Goal: Check status: Check status

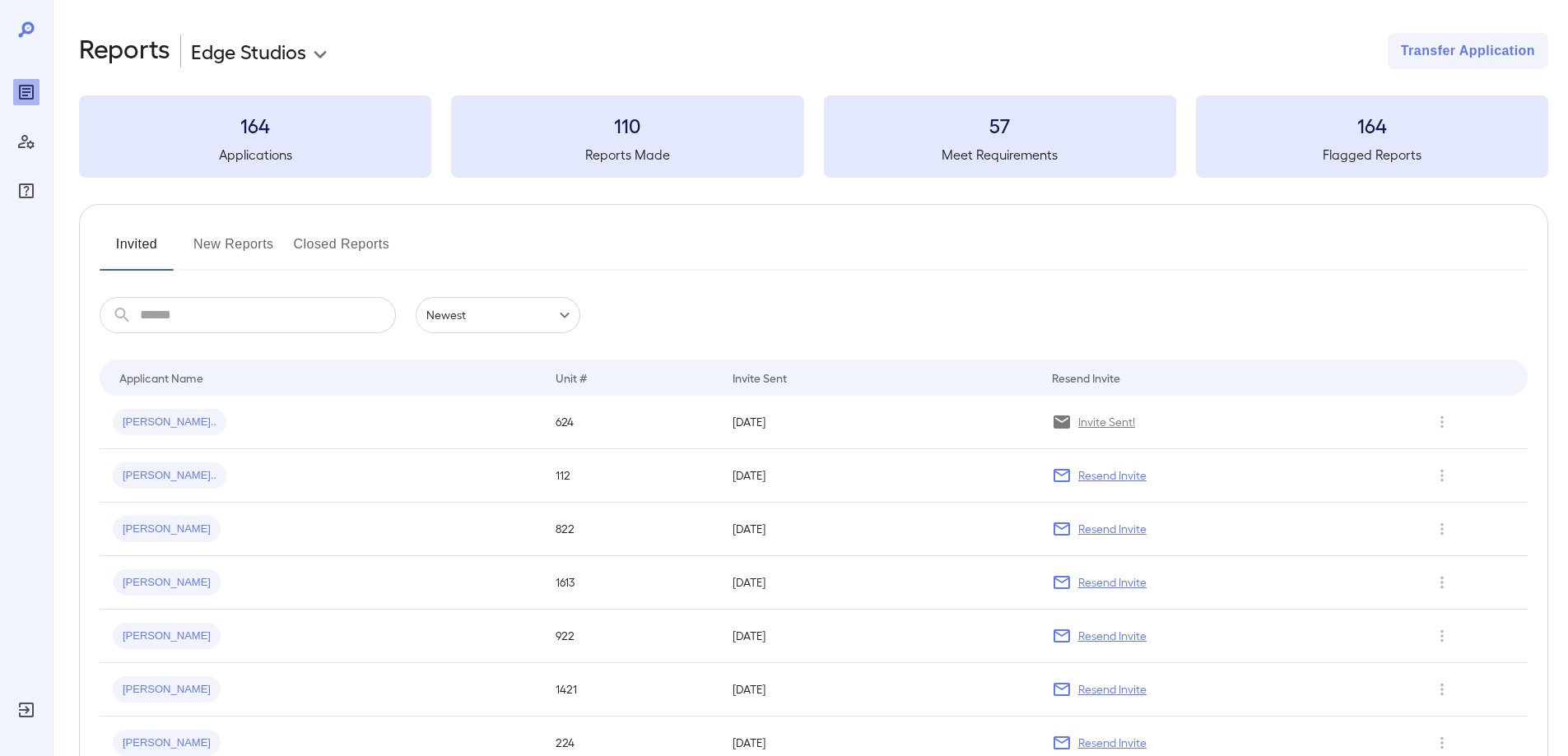
click at [249, 243] on button "New Reports" at bounding box center [233, 251] width 81 height 39
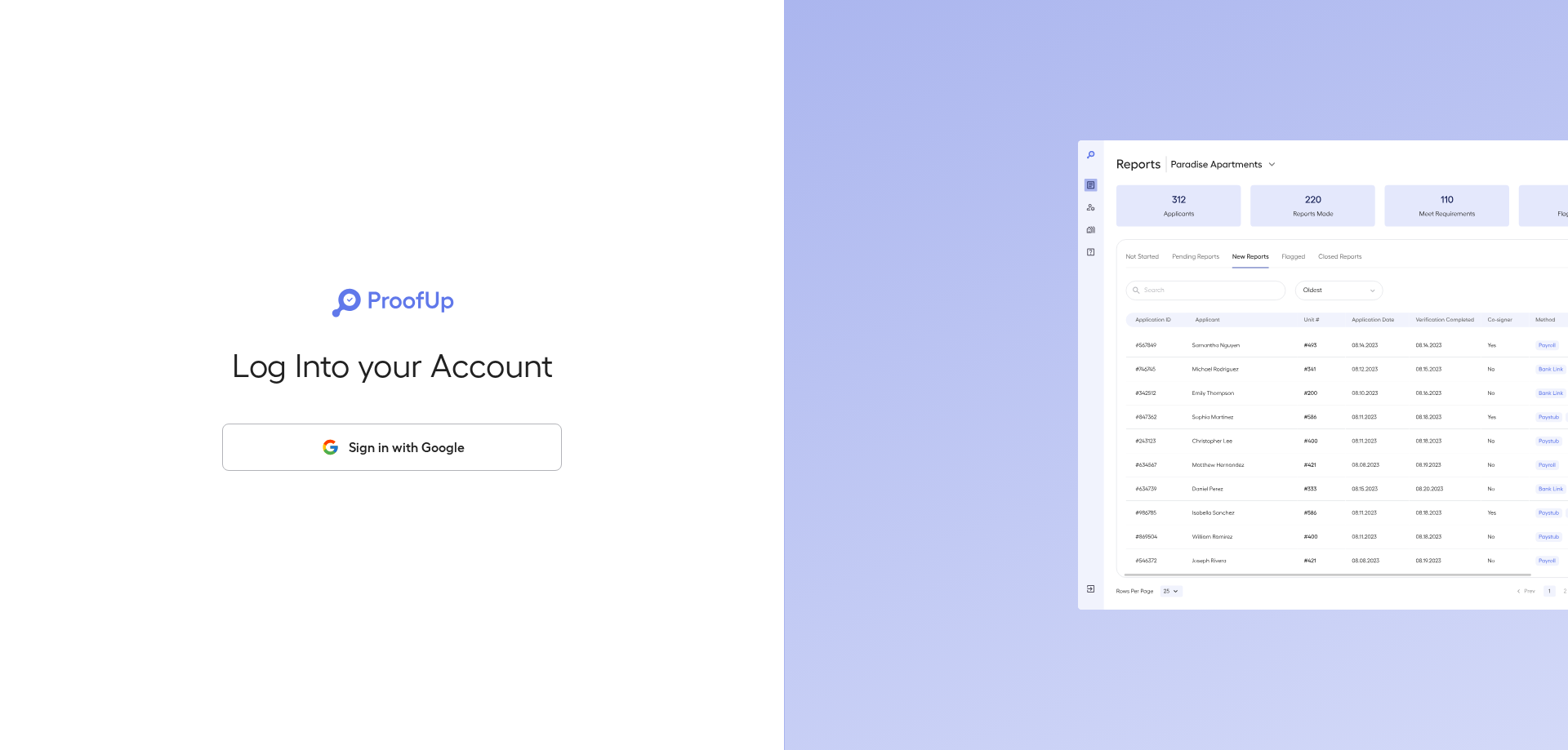
click at [437, 456] on button "Sign in with Google" at bounding box center [391, 447] width 340 height 47
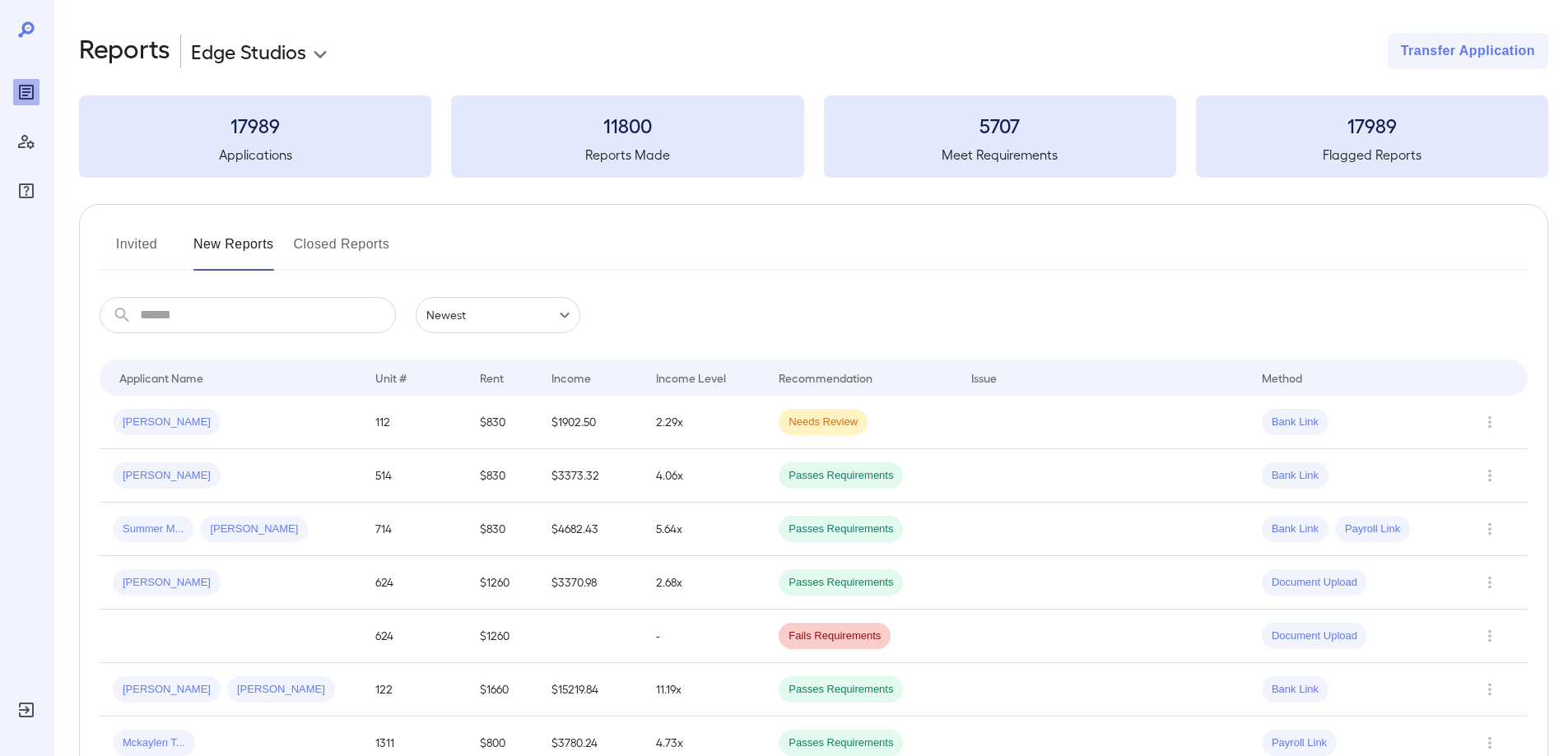
click at [160, 248] on button "Invited" at bounding box center [136, 251] width 74 height 39
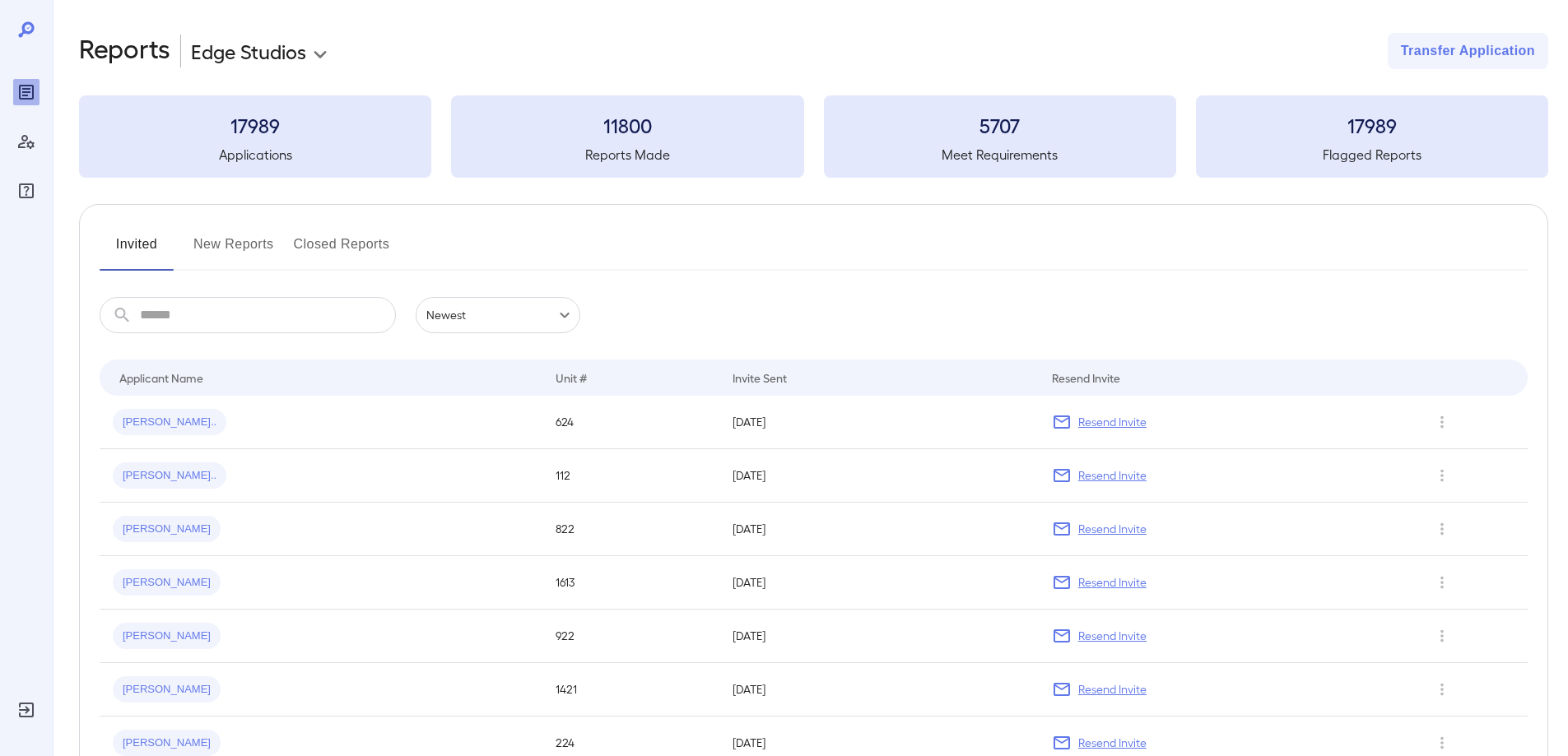
click at [245, 243] on button "New Reports" at bounding box center [233, 251] width 81 height 39
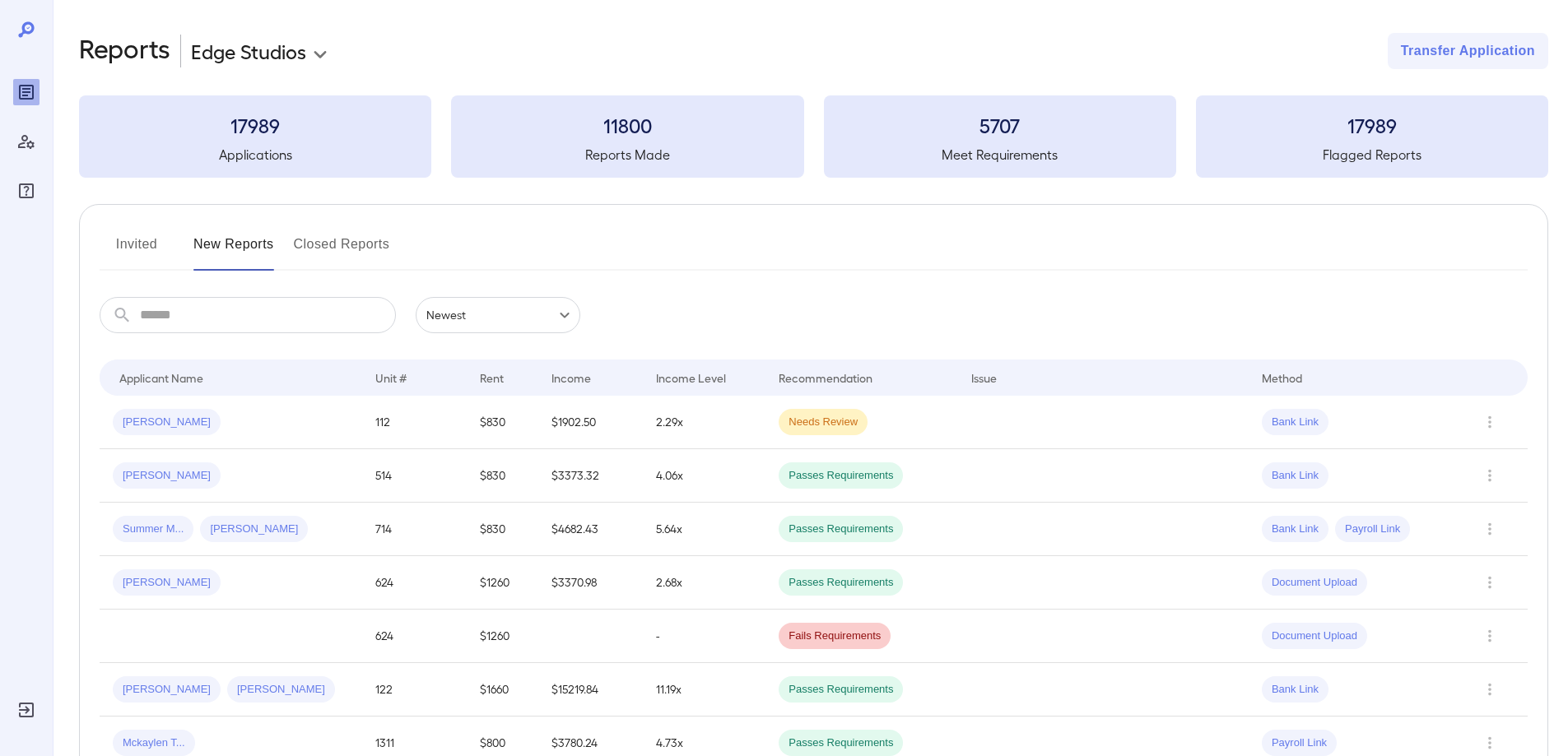
click at [162, 234] on button "Invited" at bounding box center [136, 251] width 74 height 39
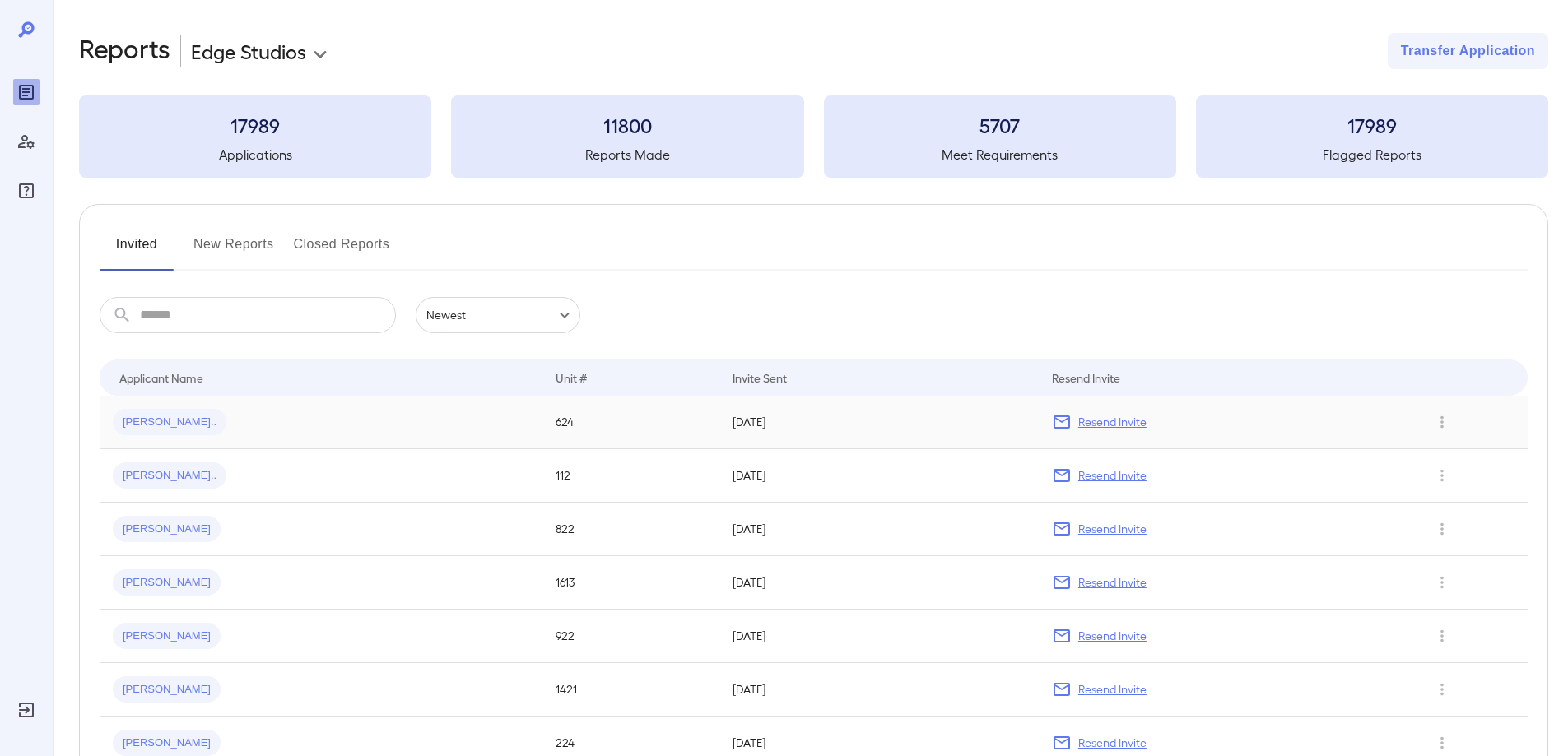
click at [773, 426] on td "[DATE]" at bounding box center [879, 422] width 319 height 53
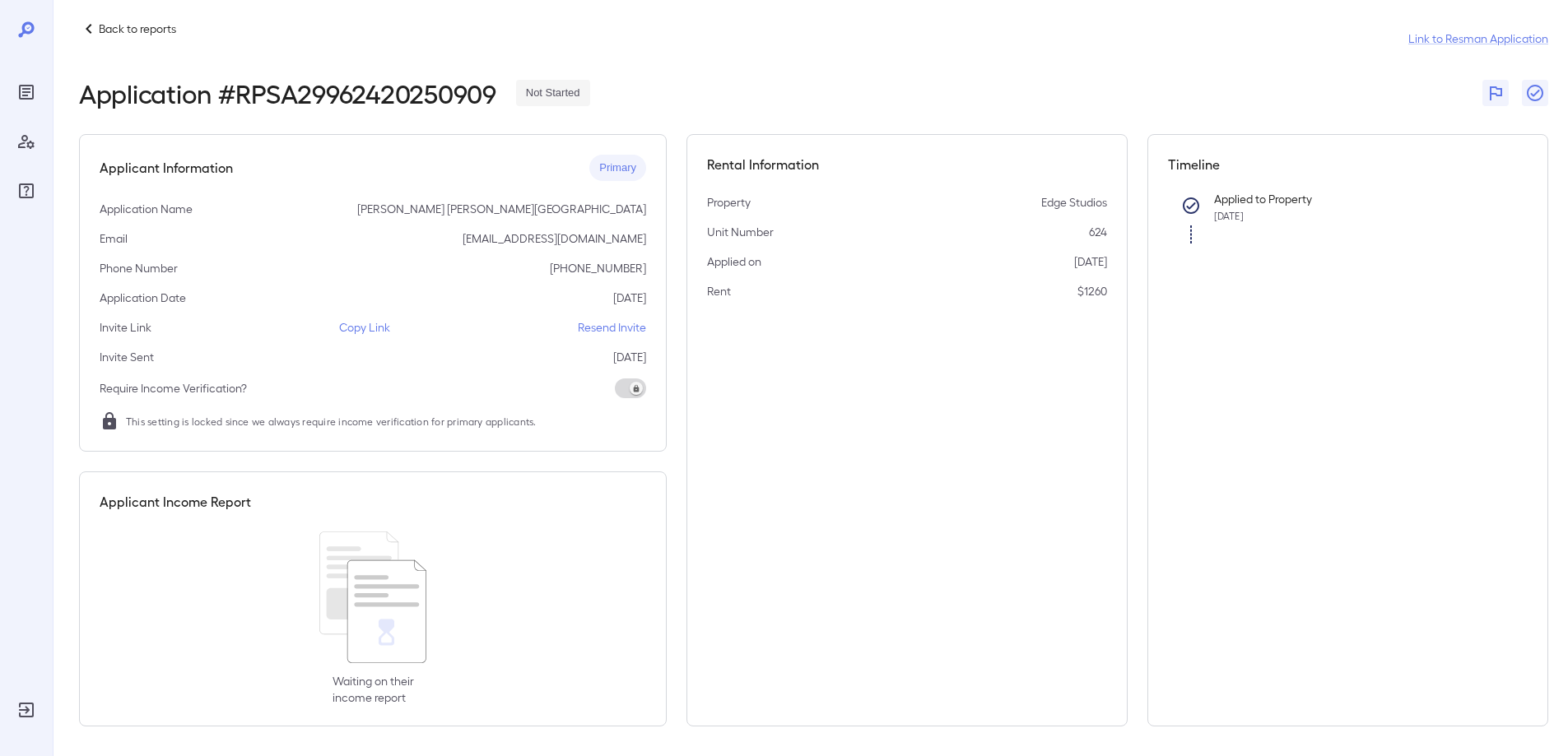
scroll to position [18, 0]
click at [365, 326] on p "Copy Link" at bounding box center [364, 324] width 51 height 17
click at [19, 89] on icon "Reports" at bounding box center [26, 92] width 15 height 15
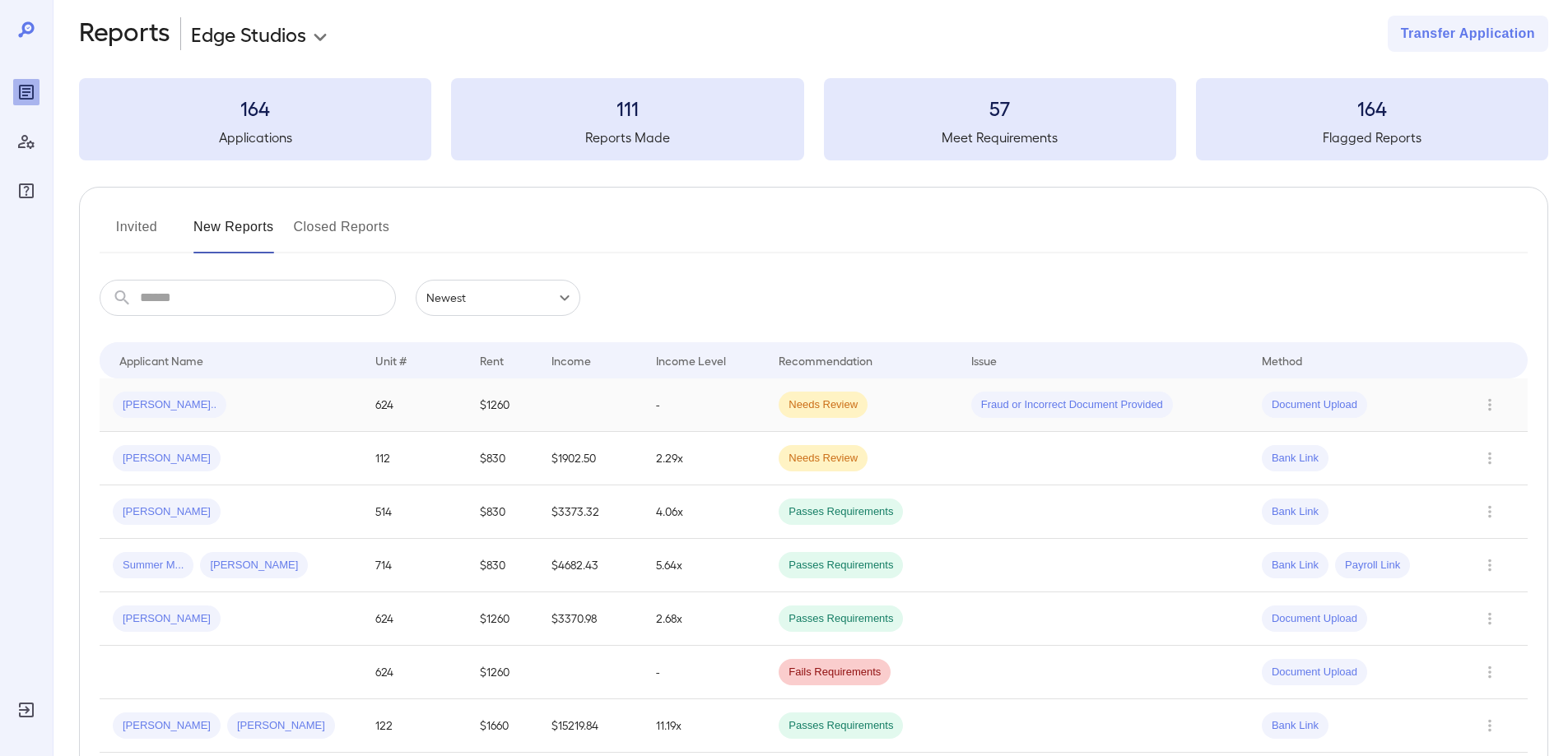
click at [710, 409] on td "-" at bounding box center [704, 405] width 123 height 53
